Goal: Find specific page/section: Find specific page/section

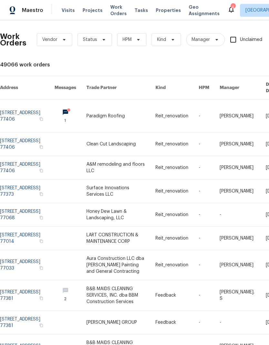
click at [66, 11] on span "Visits" at bounding box center [68, 10] width 13 height 6
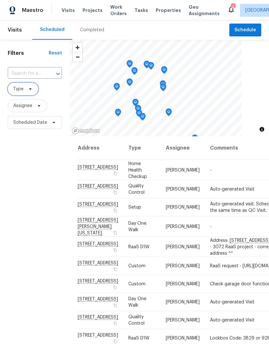
click at [20, 92] on span "Type" at bounding box center [18, 89] width 10 height 6
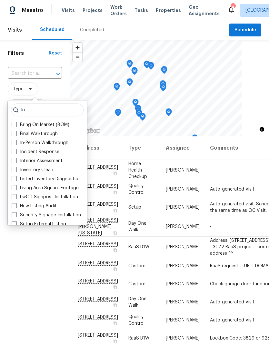
type input "In"
click at [12, 141] on span at bounding box center [14, 142] width 5 height 5
click at [12, 141] on input "In-Person Walkthrough" at bounding box center [14, 142] width 4 height 4
checkbox input "true"
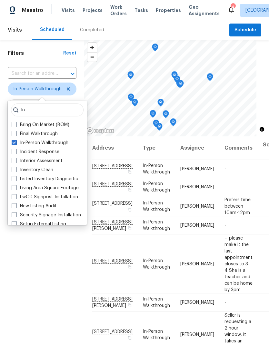
click at [27, 278] on div "Filters Reset ​ In-Person Walkthrough Assignee Scheduled Date" at bounding box center [42, 226] width 84 height 373
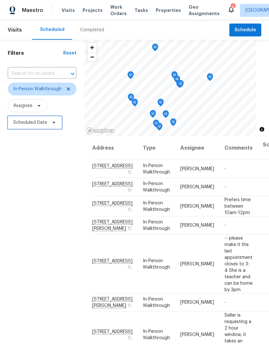
click at [20, 121] on span "Scheduled Date" at bounding box center [30, 122] width 34 height 6
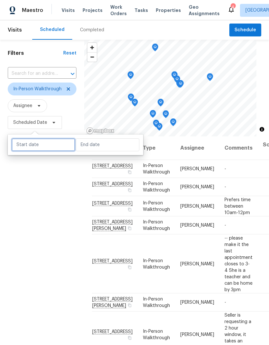
click at [27, 148] on input "text" at bounding box center [44, 144] width 64 height 13
select select "9"
select select "2025"
select select "10"
select select "2025"
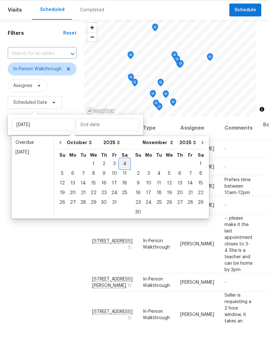
click at [120, 179] on div "4" at bounding box center [125, 183] width 10 height 9
type input "[DATE]"
click at [121, 179] on div "4" at bounding box center [125, 183] width 10 height 9
type input "[DATE]"
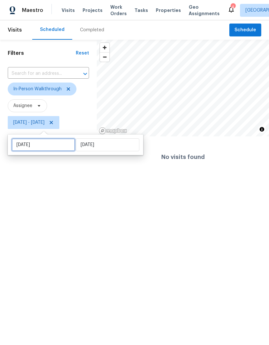
click at [43, 144] on input "[DATE]" at bounding box center [44, 144] width 64 height 13
select select "9"
select select "2025"
select select "10"
select select "2025"
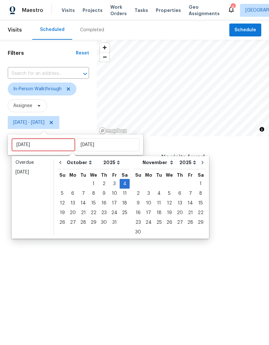
click at [10, 177] on div "Filters Reset ​ In-Person Walkthrough Assignee [DATE] - [DATE]" at bounding box center [48, 109] width 97 height 138
